Goal: Transaction & Acquisition: Purchase product/service

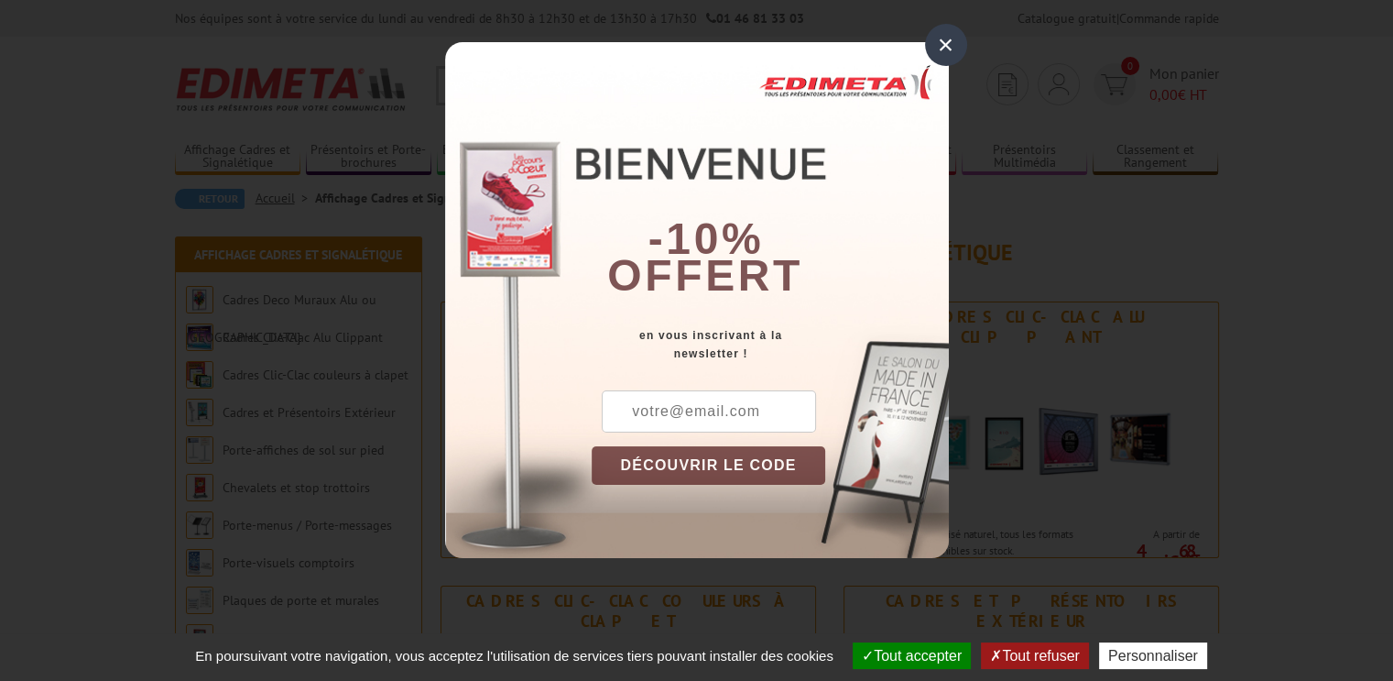
click at [948, 38] on div "×" at bounding box center [946, 45] width 42 height 42
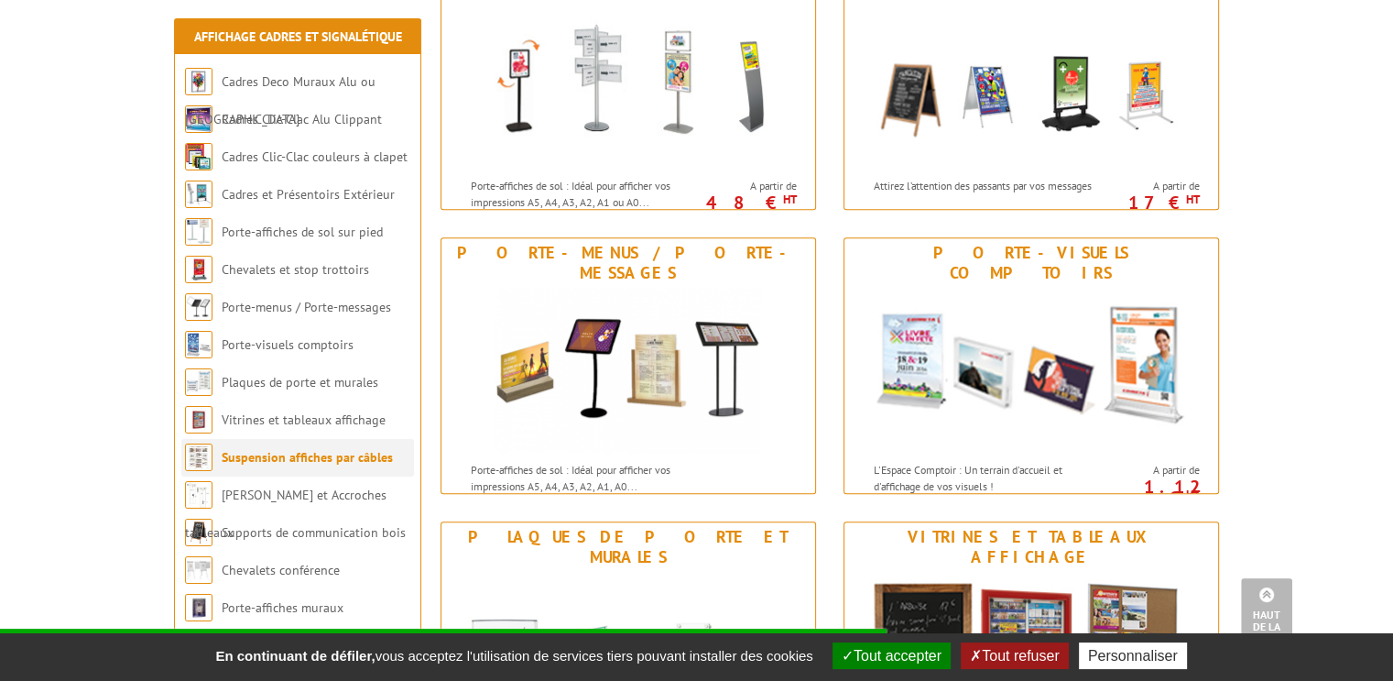
scroll to position [1007, 0]
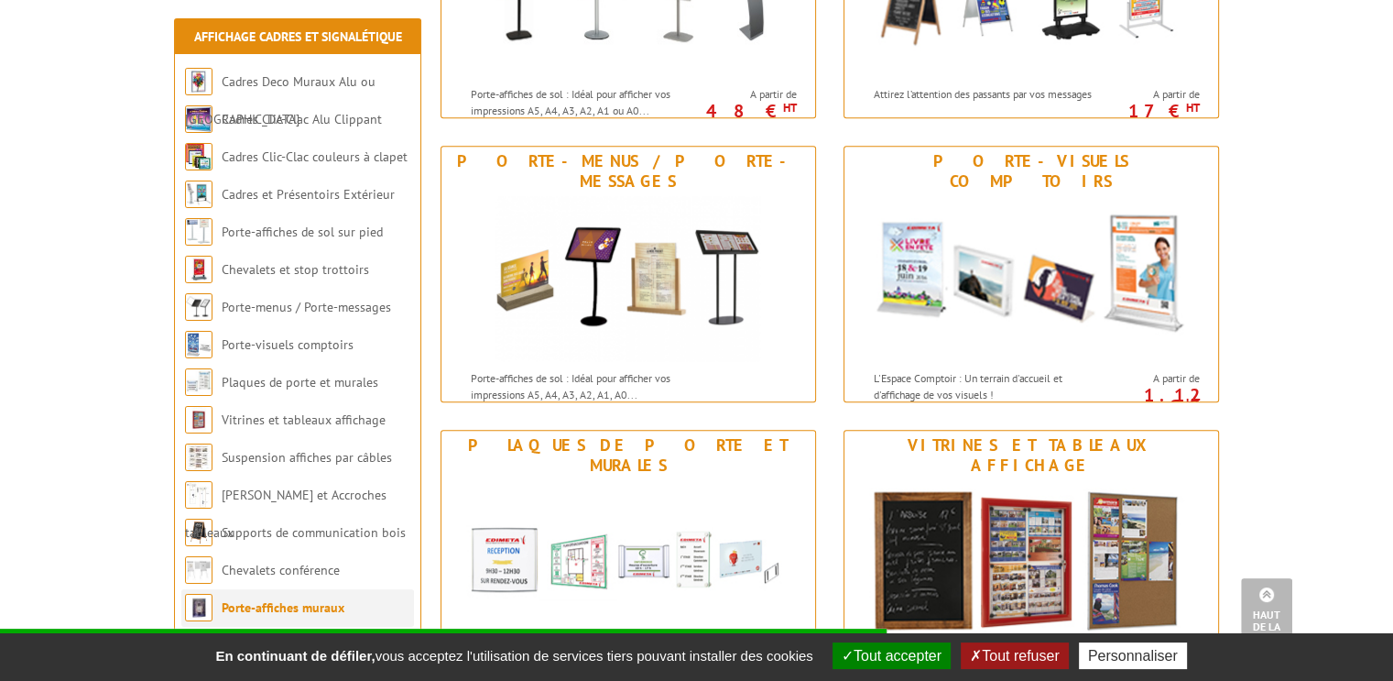
click at [294, 603] on link "Porte-affiches muraux" at bounding box center [283, 607] width 123 height 16
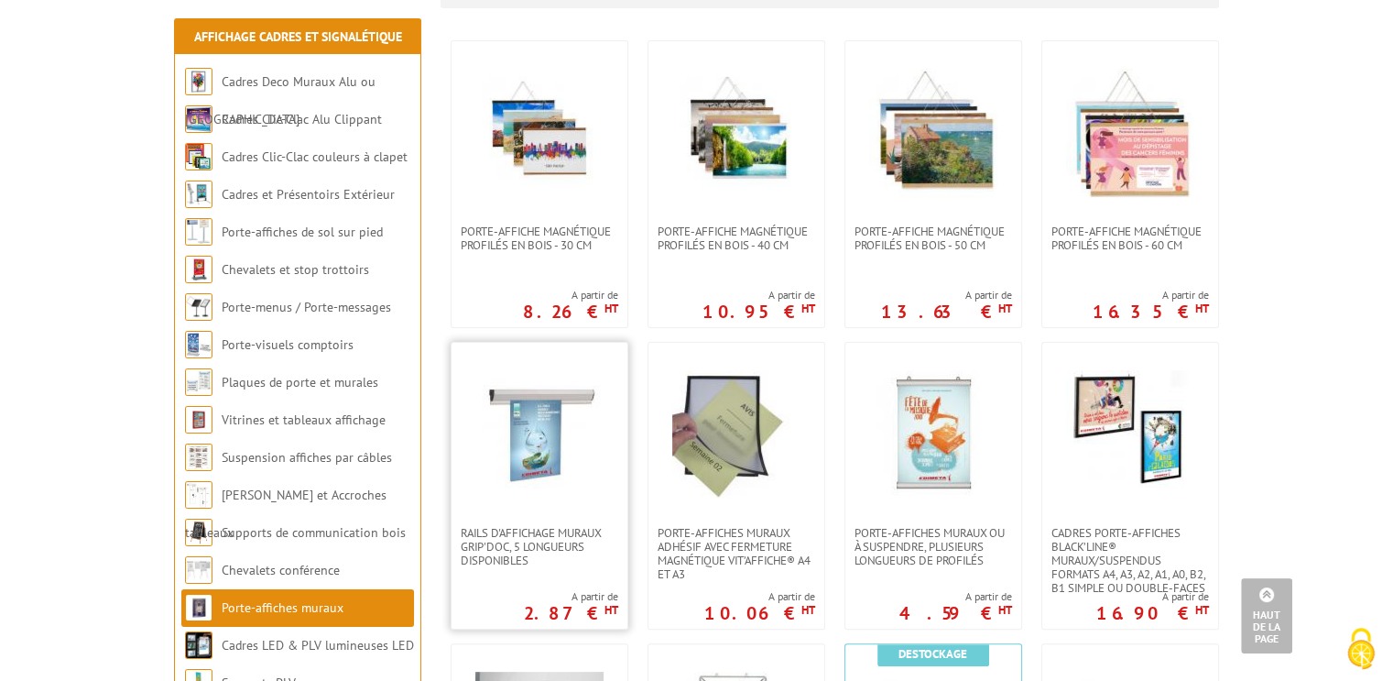
scroll to position [458, 0]
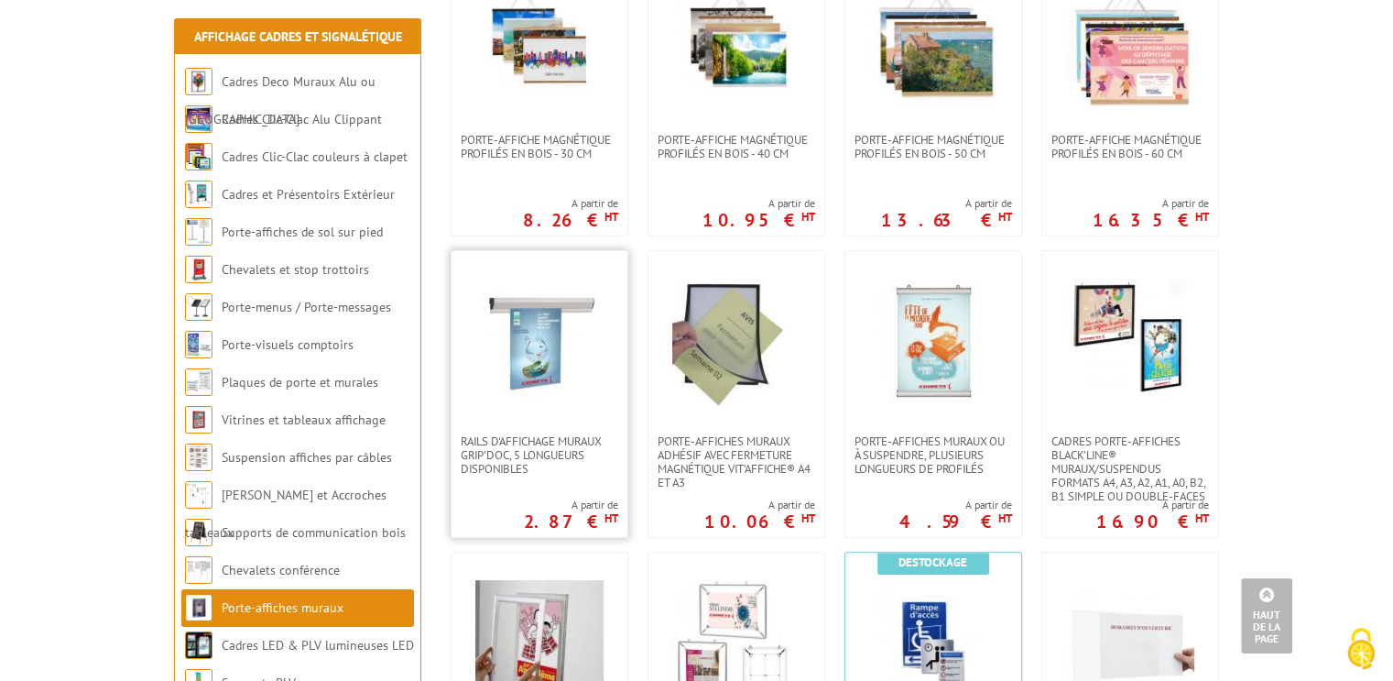
click at [555, 328] on img at bounding box center [539, 342] width 128 height 128
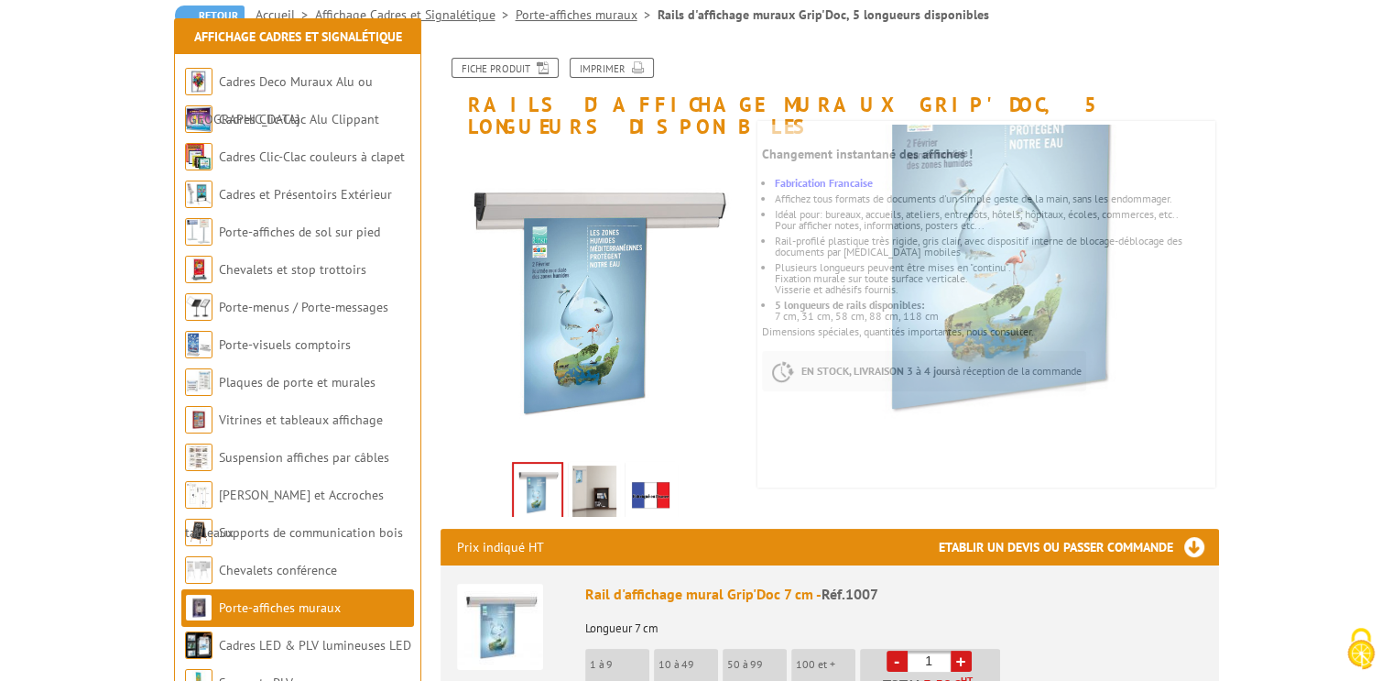
scroll to position [275, 0]
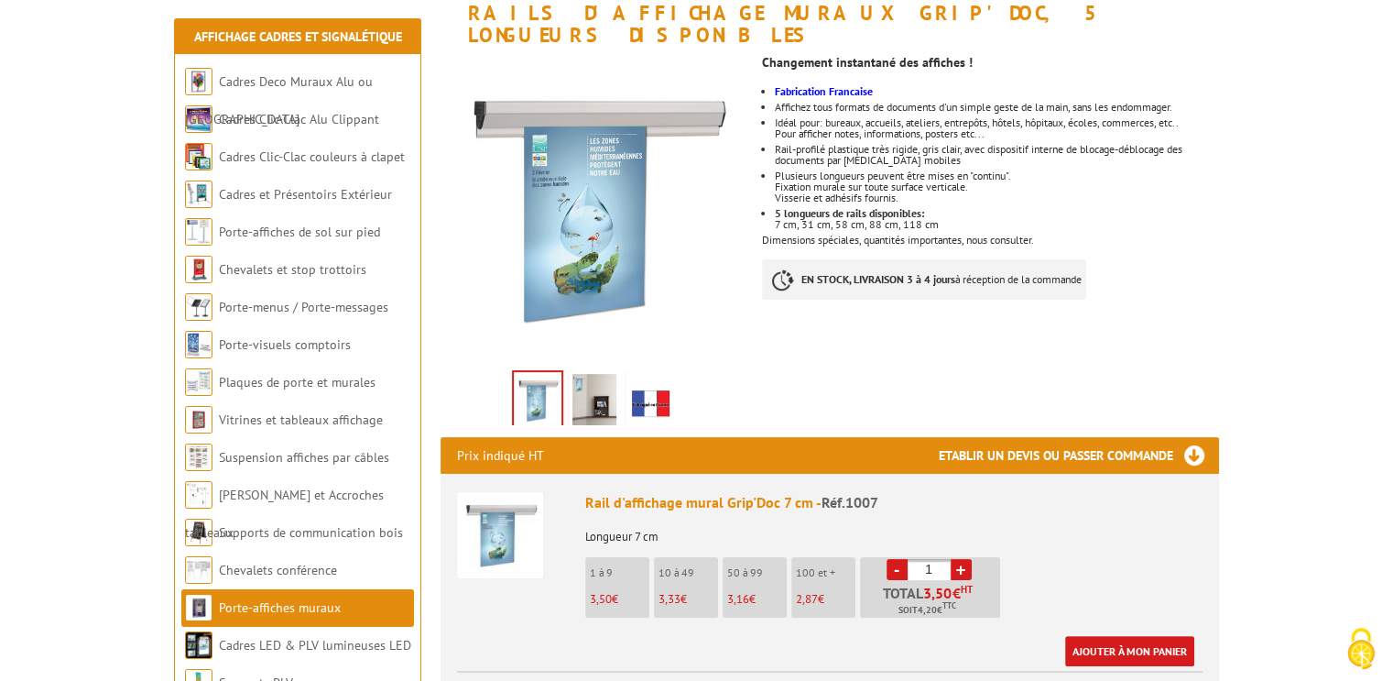
click at [593, 374] on img at bounding box center [594, 402] width 44 height 57
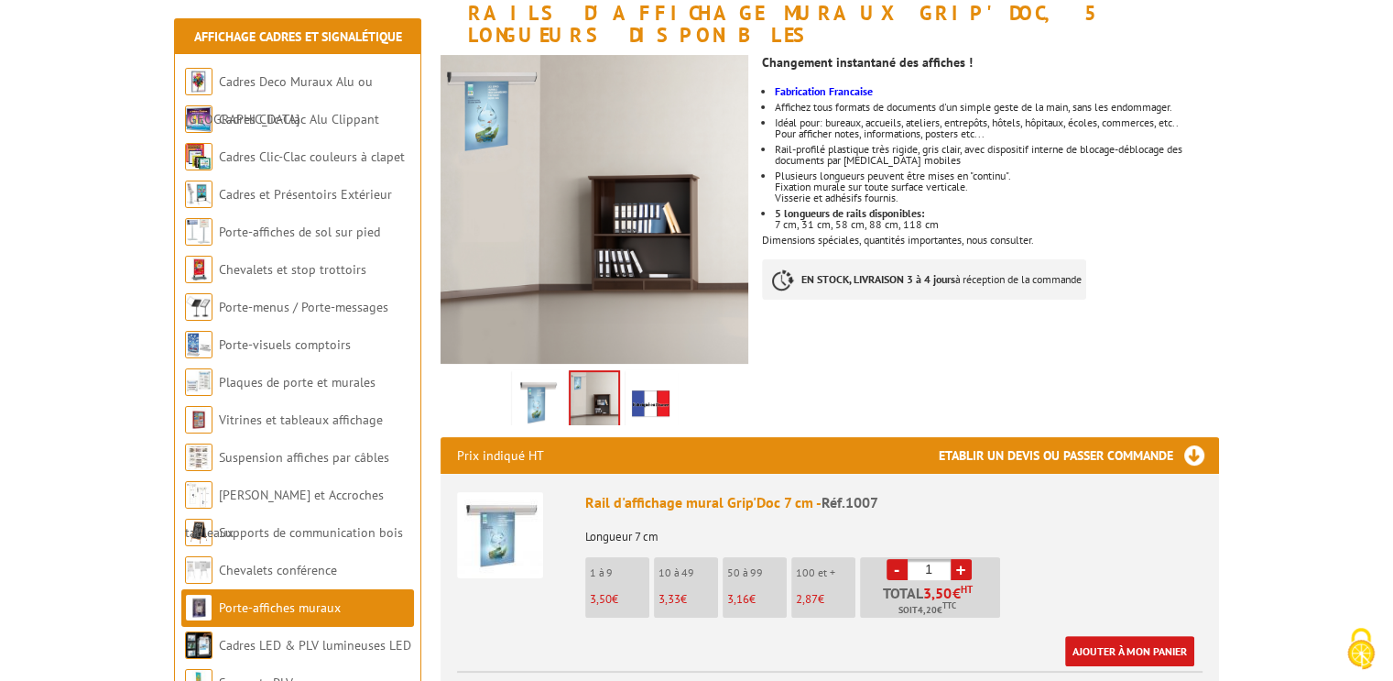
click at [658, 374] on img at bounding box center [651, 402] width 44 height 57
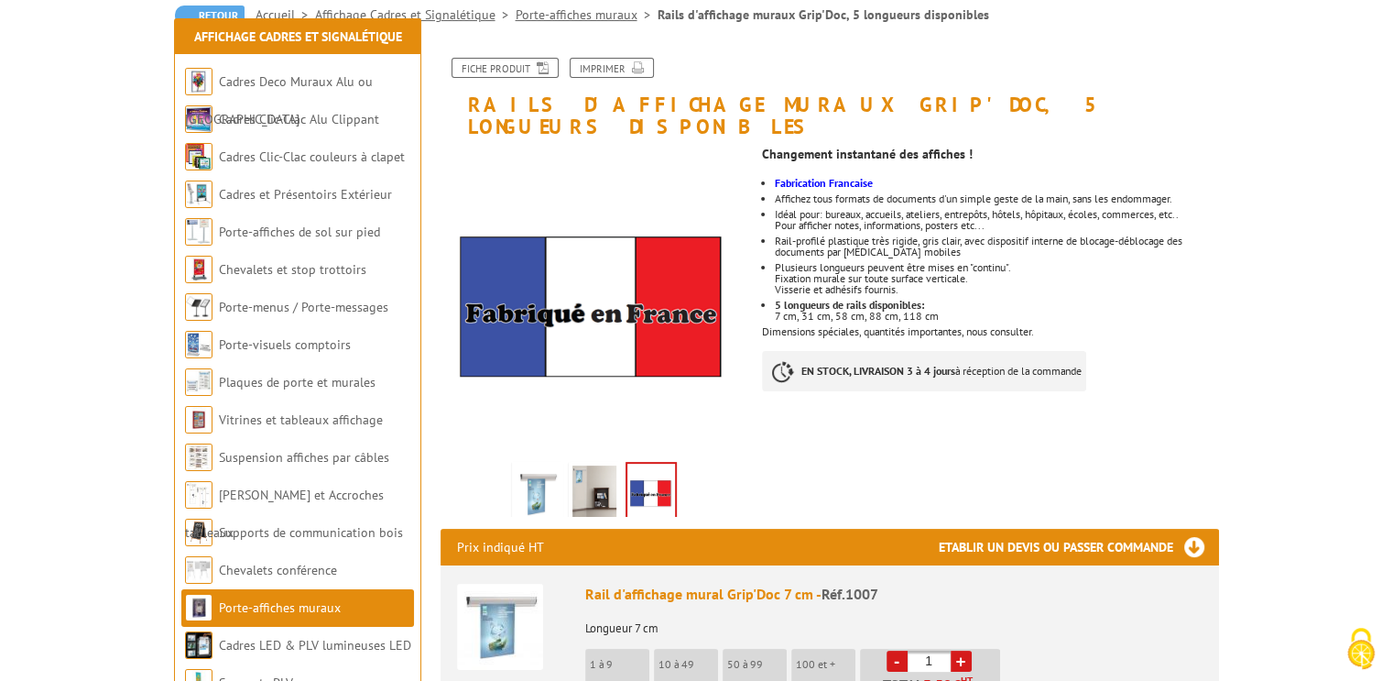
scroll to position [0, 0]
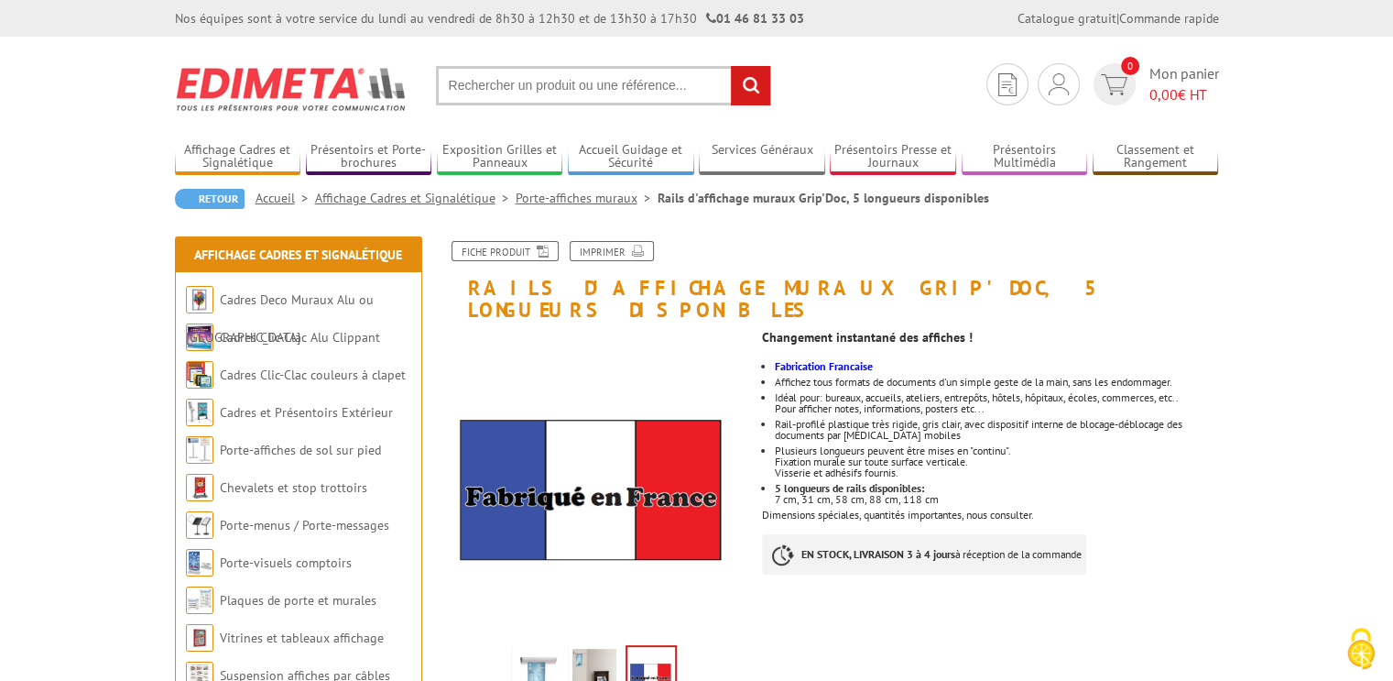
click at [530, 650] on img at bounding box center [538, 676] width 44 height 57
